Goal: Information Seeking & Learning: Learn about a topic

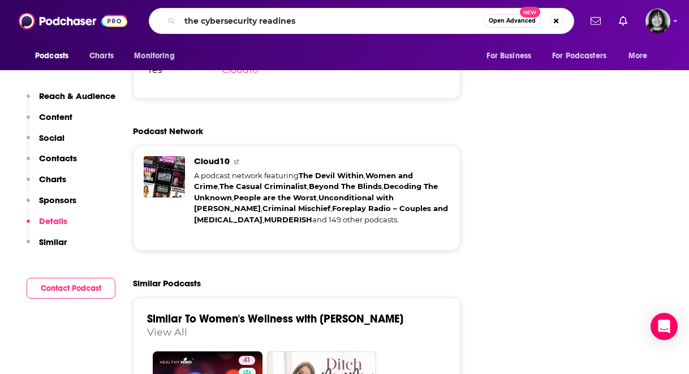
type input "the cybersecurity readiness"
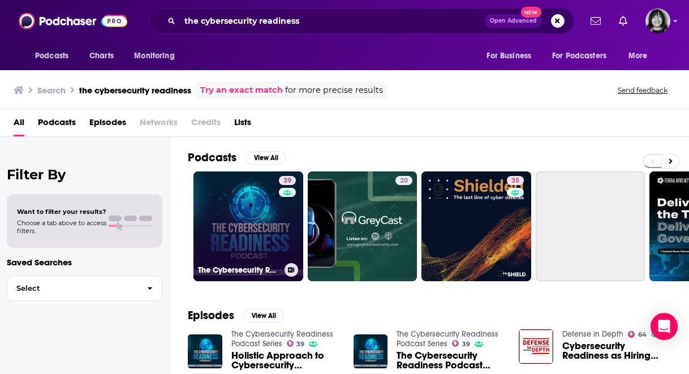
click at [266, 239] on link "39 The Cybersecurity Readiness Podcast Series" at bounding box center [248, 226] width 110 height 110
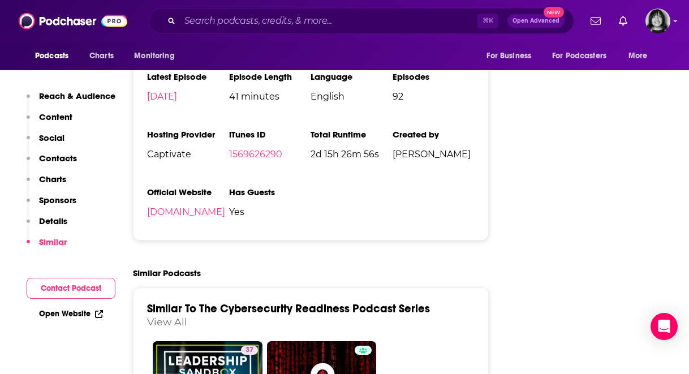
scroll to position [1464, 0]
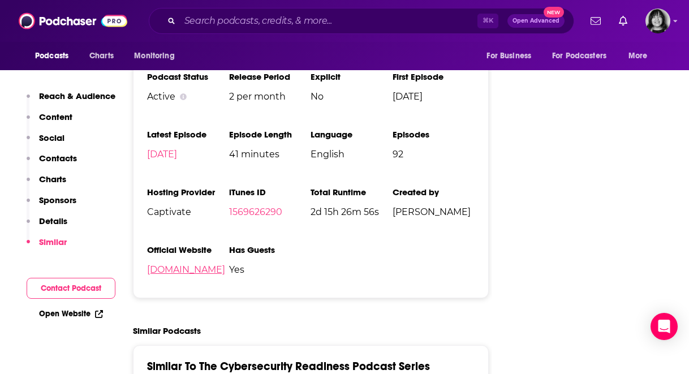
click at [187, 264] on link "[DOMAIN_NAME]" at bounding box center [186, 269] width 78 height 11
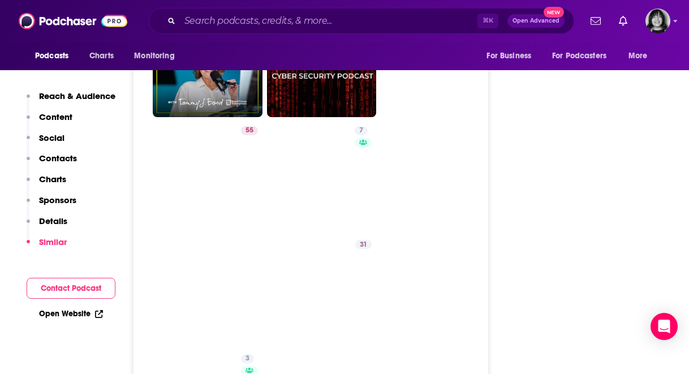
scroll to position [1857, 0]
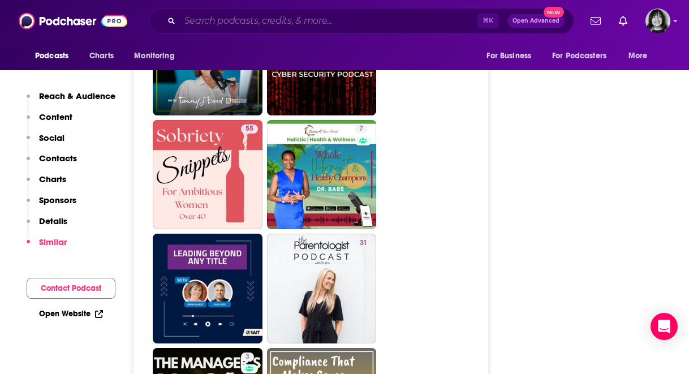
click at [356, 28] on input "Search podcasts, credits, & more..." at bounding box center [329, 21] width 298 height 18
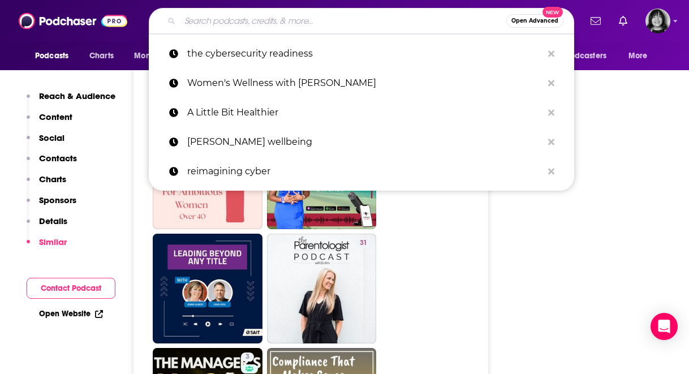
paste input "Cybersecurity Mentors Opp"
type input "Cybersecurity Mentors Opp"
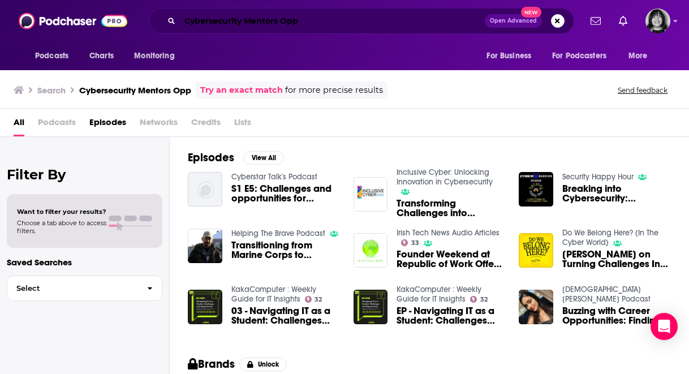
click at [305, 23] on input "Cybersecurity Mentors Opp" at bounding box center [332, 21] width 305 height 18
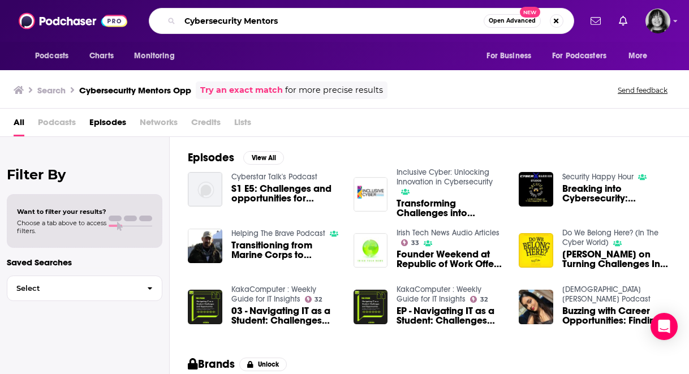
type input "Cybersecurity Mentors"
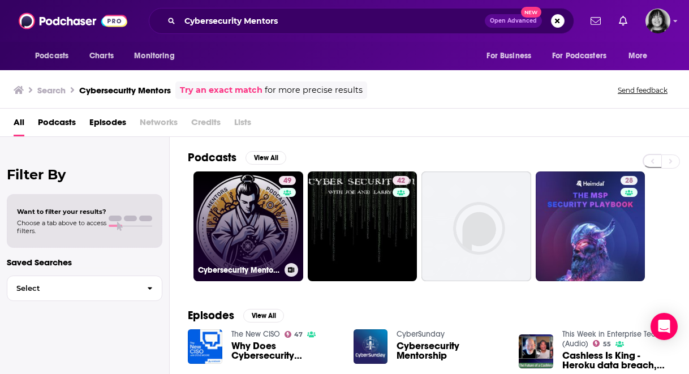
click at [270, 208] on link "49 Cybersecurity Mentors Podcast" at bounding box center [248, 226] width 110 height 110
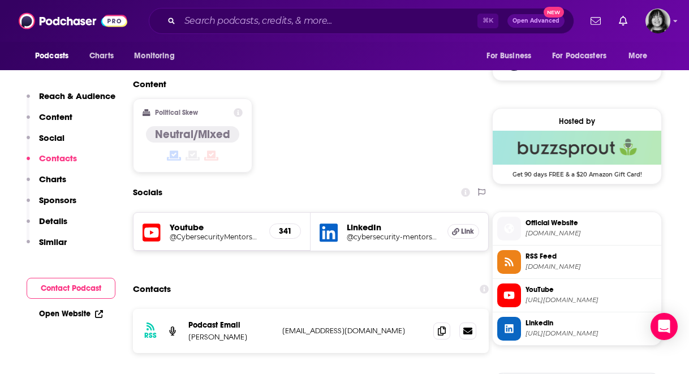
scroll to position [850, 0]
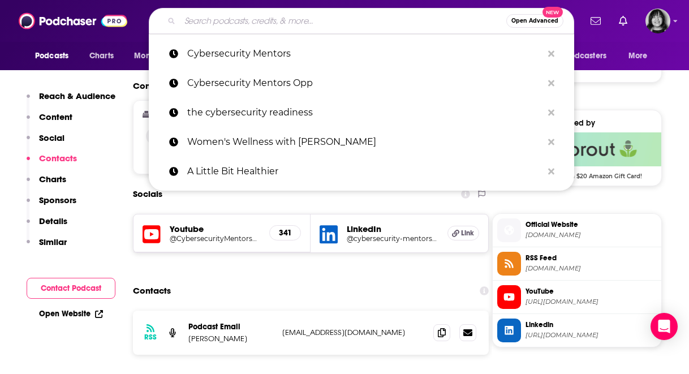
click at [289, 12] on input "Search podcasts, credits, & more..." at bounding box center [343, 21] width 326 height 18
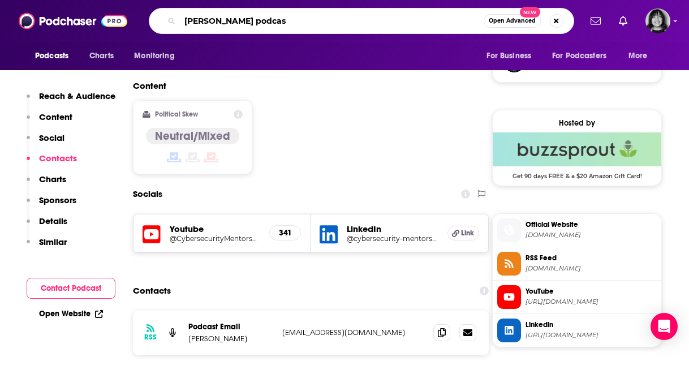
type input "[PERSON_NAME] podcast"
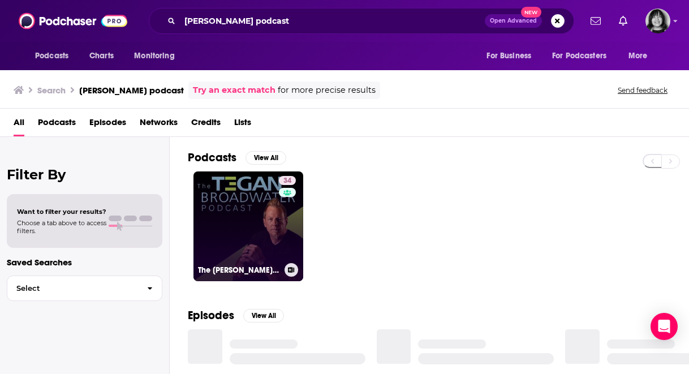
click at [211, 228] on link "34 The [PERSON_NAME] Podcast" at bounding box center [248, 226] width 110 height 110
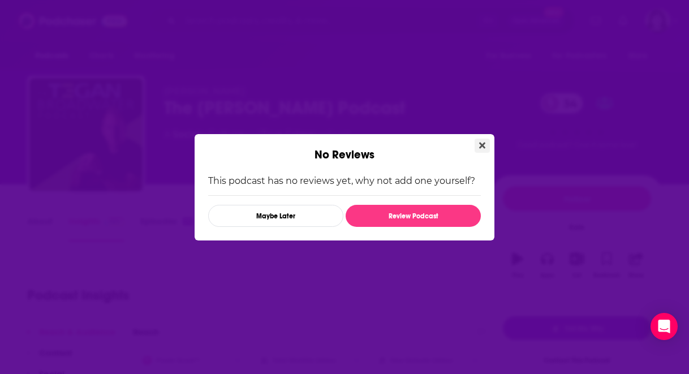
click at [479, 144] on icon "Close" at bounding box center [482, 145] width 6 height 9
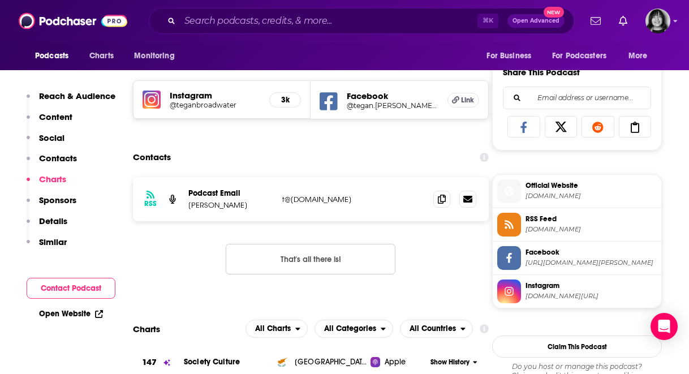
scroll to position [786, 0]
